Goal: Find contact information: Find contact information

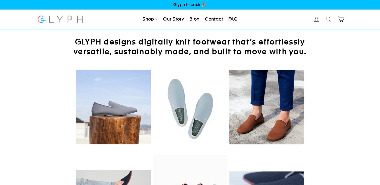
click at [213, 18] on link "Contact" at bounding box center [214, 19] width 22 height 11
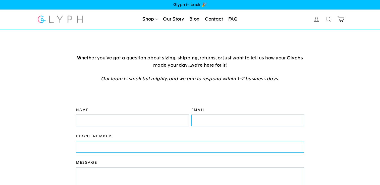
click at [174, 18] on link "Our Story" at bounding box center [173, 19] width 25 height 11
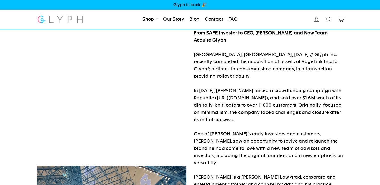
click at [261, 35] on strong "From SAFE Investor to CEO, [PERSON_NAME] and New Team Acquire Glyph" at bounding box center [261, 36] width 134 height 13
click at [261, 35] on strong "From SAFE Investor to CEO, Peter Singh and New Team Acquire Glyph" at bounding box center [261, 36] width 134 height 13
copy strong "Peter"
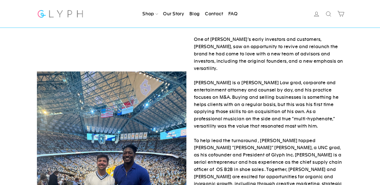
scroll to position [50, 0]
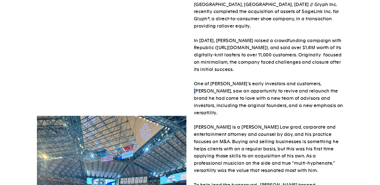
click at [316, 84] on p "From SAFE Investor to CEO, Peter Singh and New Team Acquire Glyph RALEIGH, NC, …" at bounding box center [268, 181] width 149 height 405
drag, startPoint x: 316, startPoint y: 84, endPoint x: 313, endPoint y: 84, distance: 2.8
click at [313, 84] on p "From SAFE Investor to CEO, Peter Singh and New Team Acquire Glyph RALEIGH, NC, …" at bounding box center [268, 181] width 149 height 405
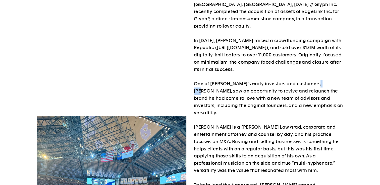
copy p "Singh"
